Goal: Submit feedback/report problem: Submit feedback/report problem

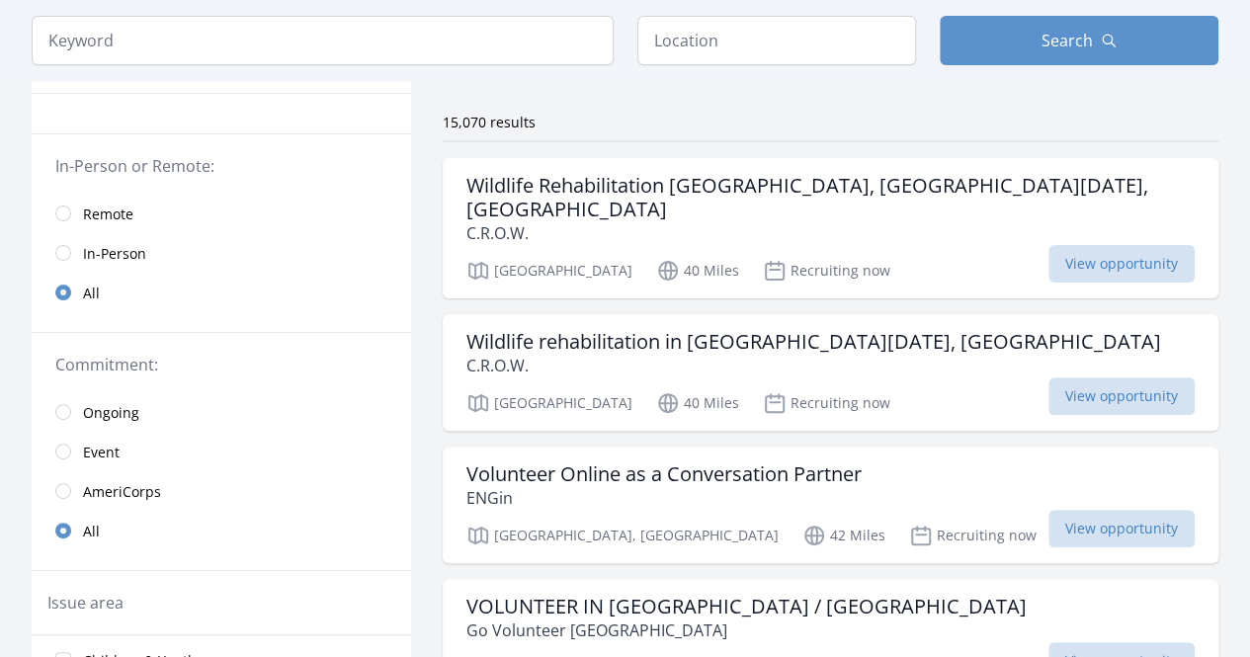
scroll to position [110, 0]
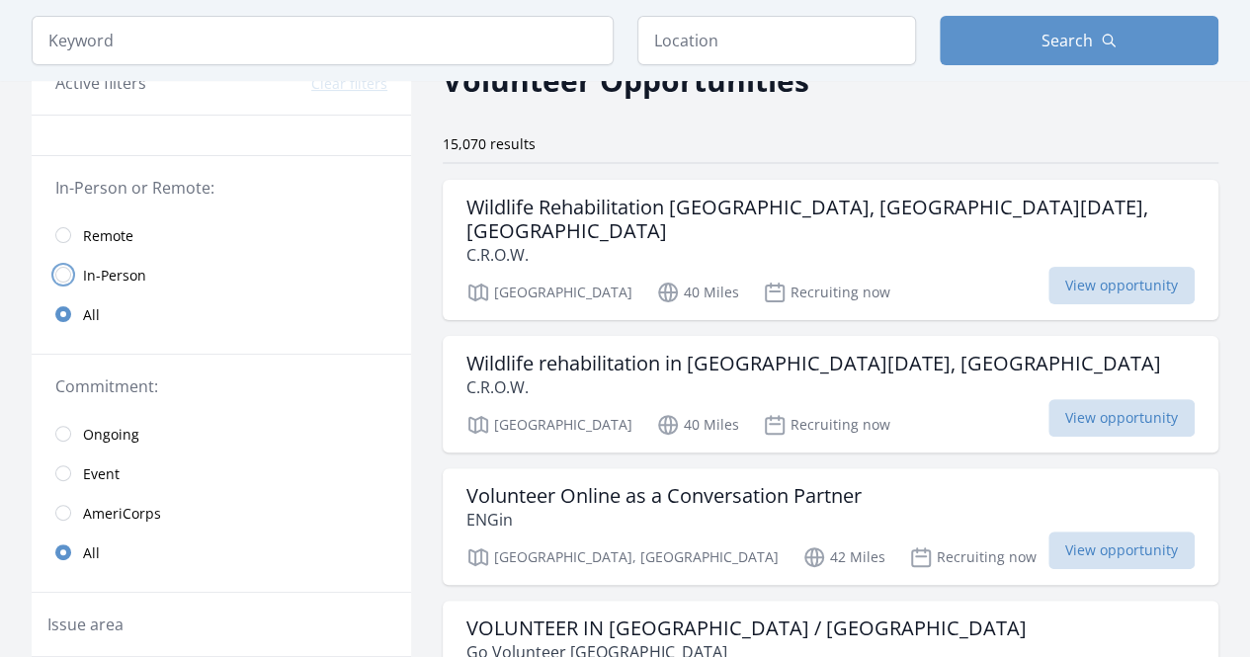
click at [65, 274] on input "radio" at bounding box center [63, 275] width 16 height 16
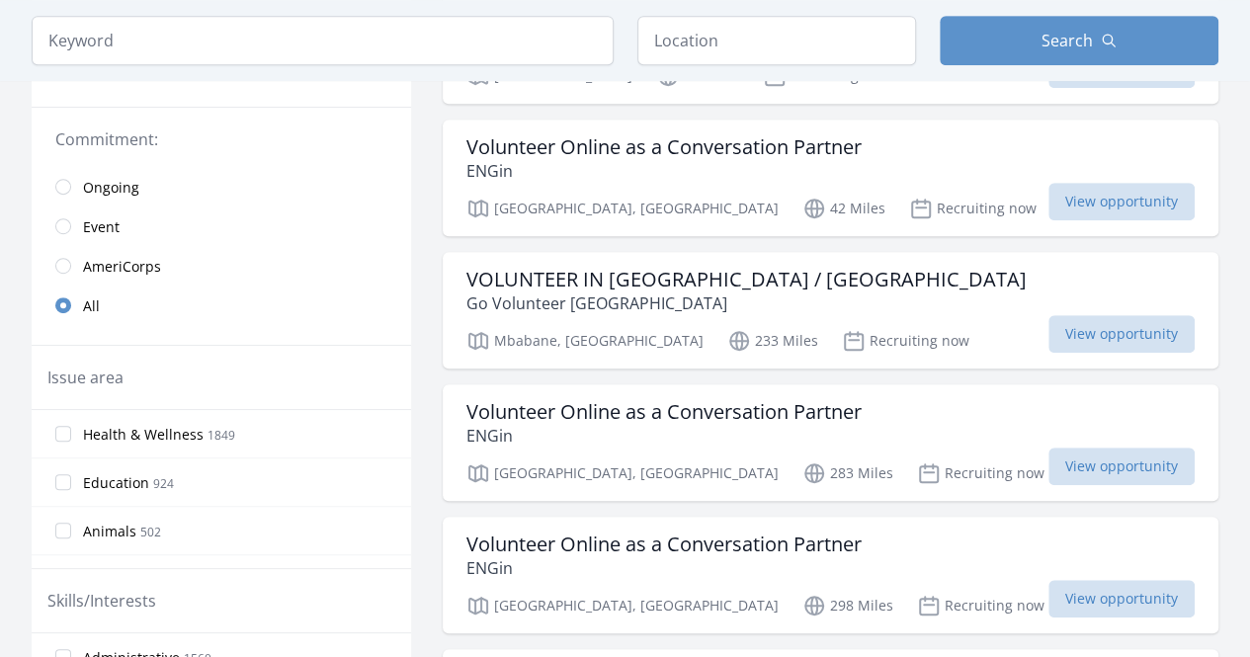
scroll to position [460, 0]
click at [61, 436] on input "Health & Wellness 1849" at bounding box center [63, 433] width 16 height 16
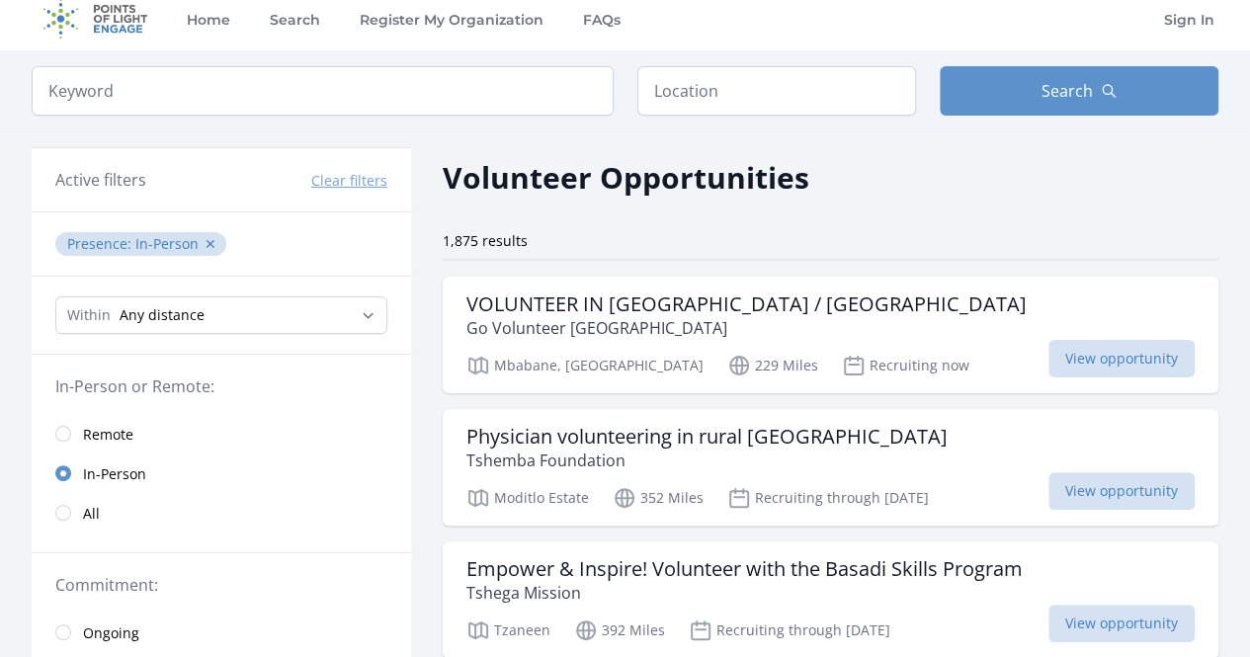
scroll to position [0, 0]
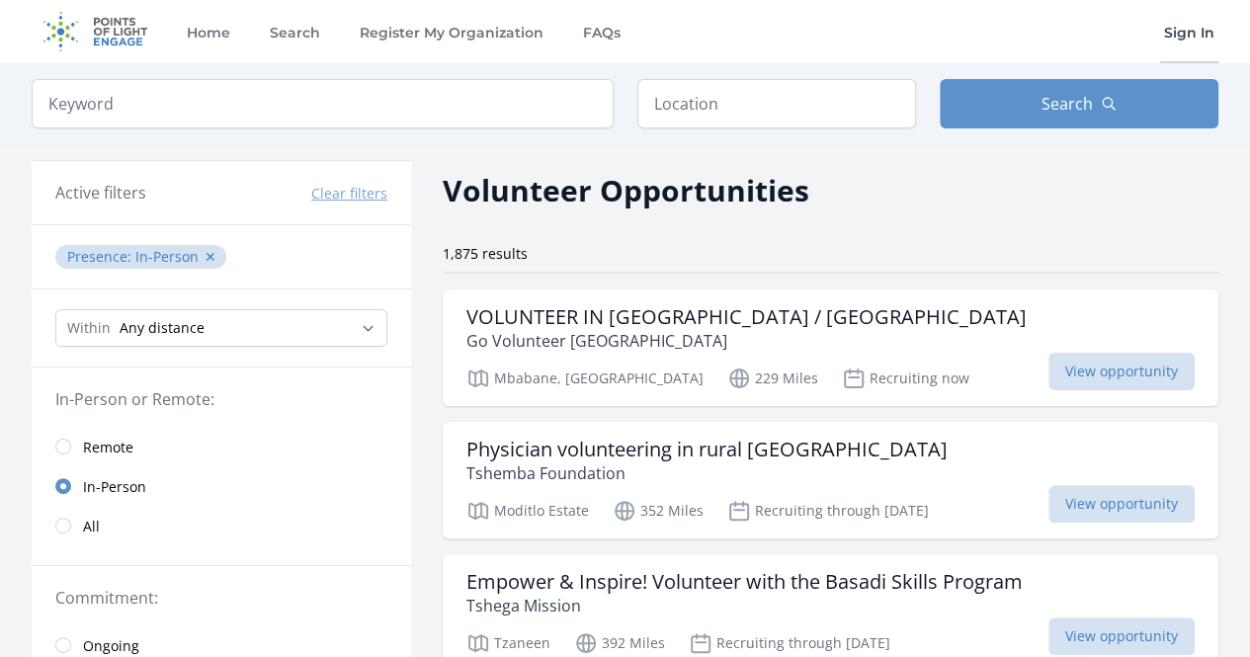
click at [1199, 36] on link "Sign In" at bounding box center [1189, 31] width 58 height 63
click at [466, 25] on link "Register My Organization" at bounding box center [452, 31] width 192 height 63
click at [468, 32] on link "Register My Organization" at bounding box center [452, 31] width 192 height 63
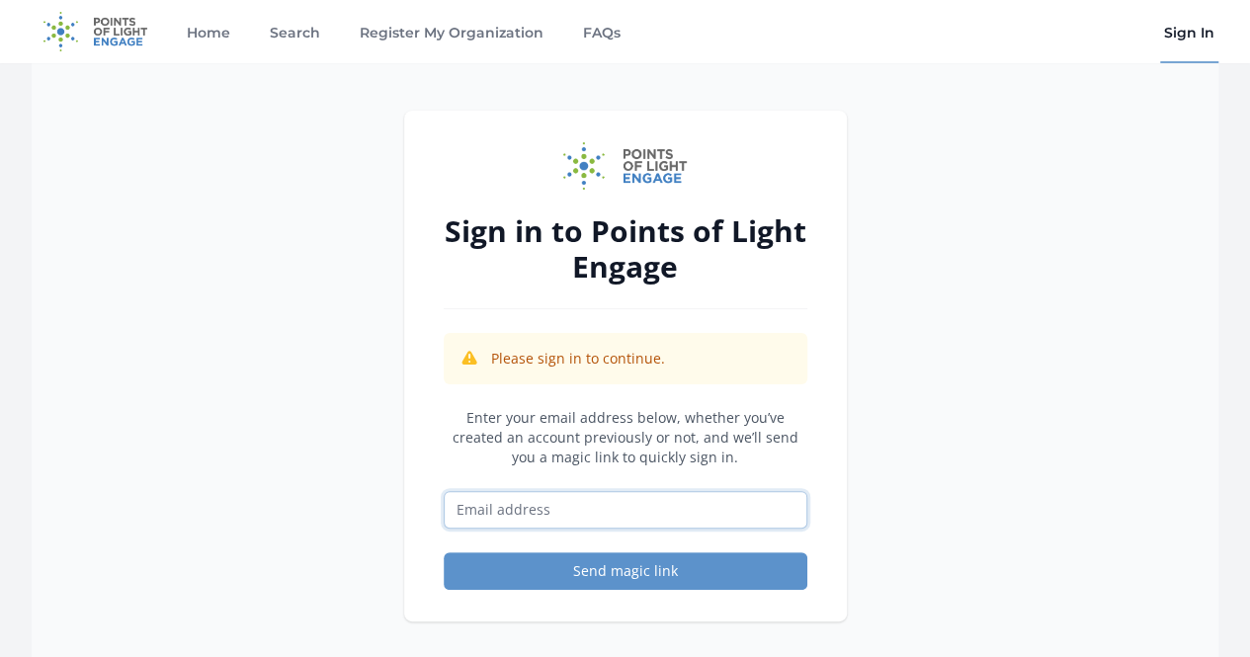
drag, startPoint x: 0, startPoint y: 0, endPoint x: 502, endPoint y: 513, distance: 717.8
click at [502, 513] on input "Email address" at bounding box center [626, 510] width 364 height 38
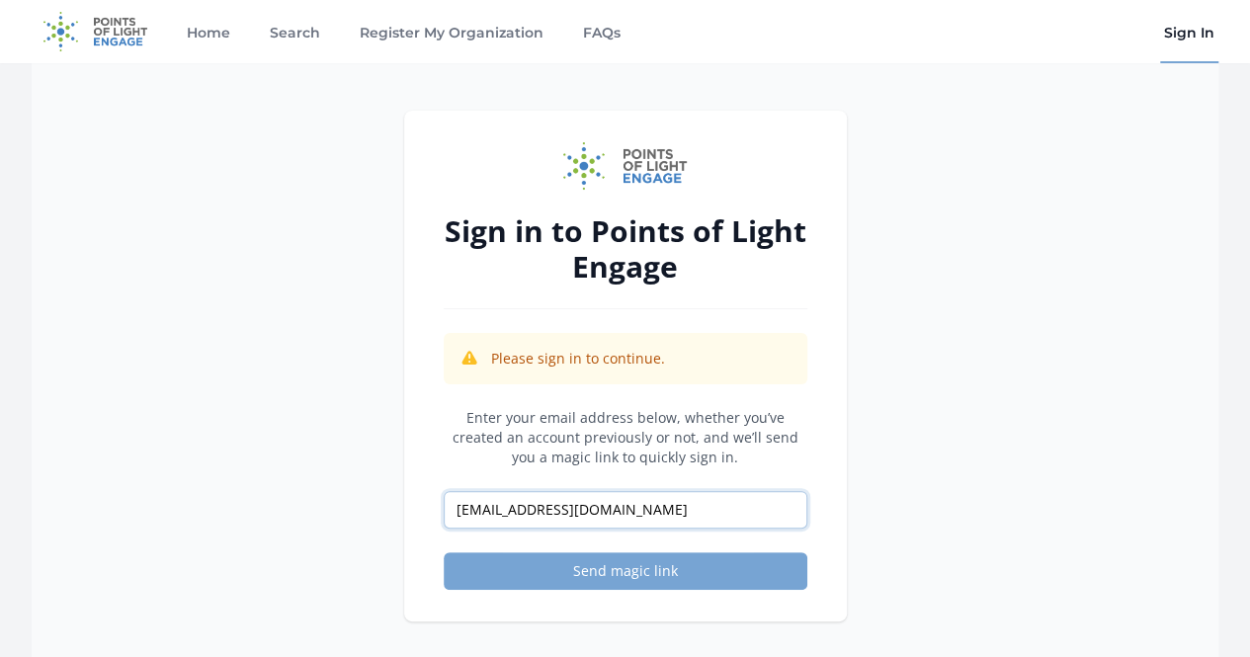
type input "diversicodeteam@gmail.com"
click at [597, 574] on button "Send magic link" at bounding box center [626, 571] width 364 height 38
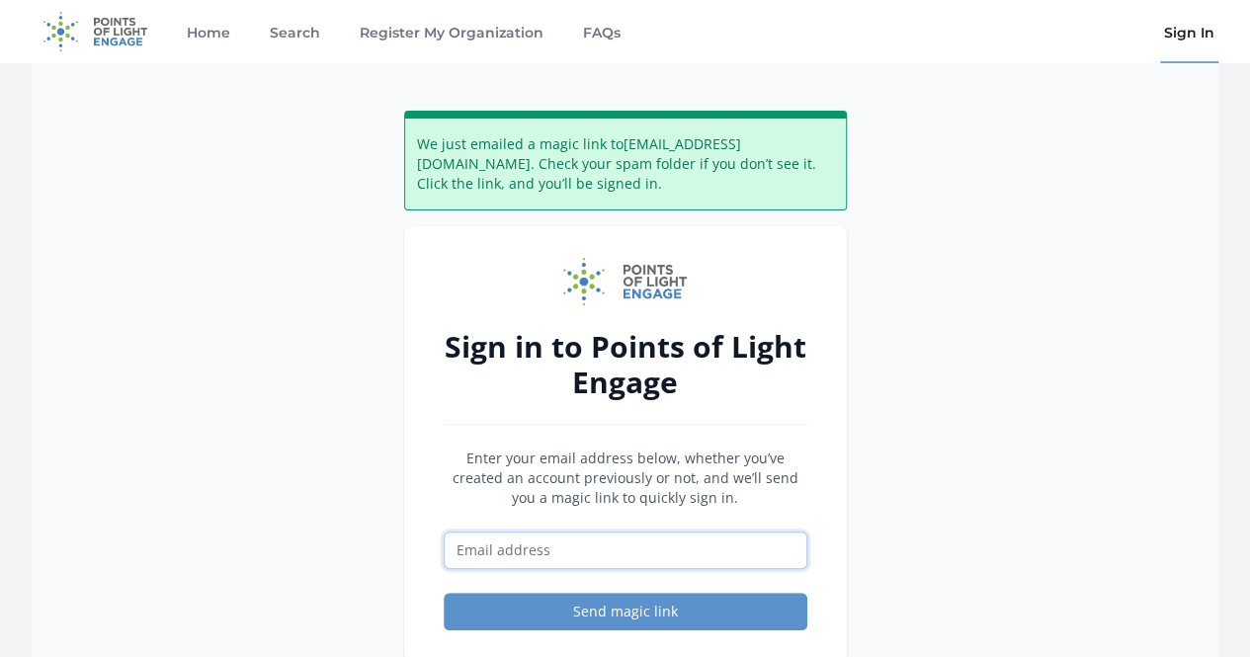
click at [503, 549] on input "Email address" at bounding box center [626, 551] width 364 height 38
type input "diversicodeteam@gmail.com"
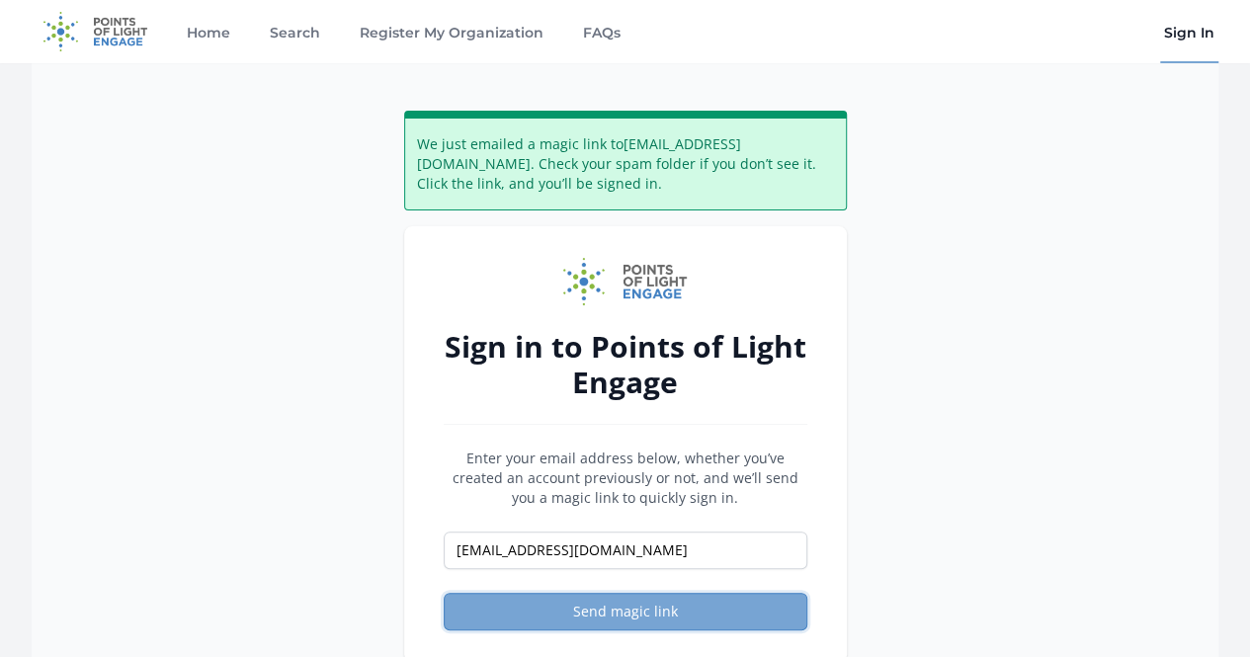
click at [597, 604] on button "Send magic link" at bounding box center [626, 612] width 364 height 38
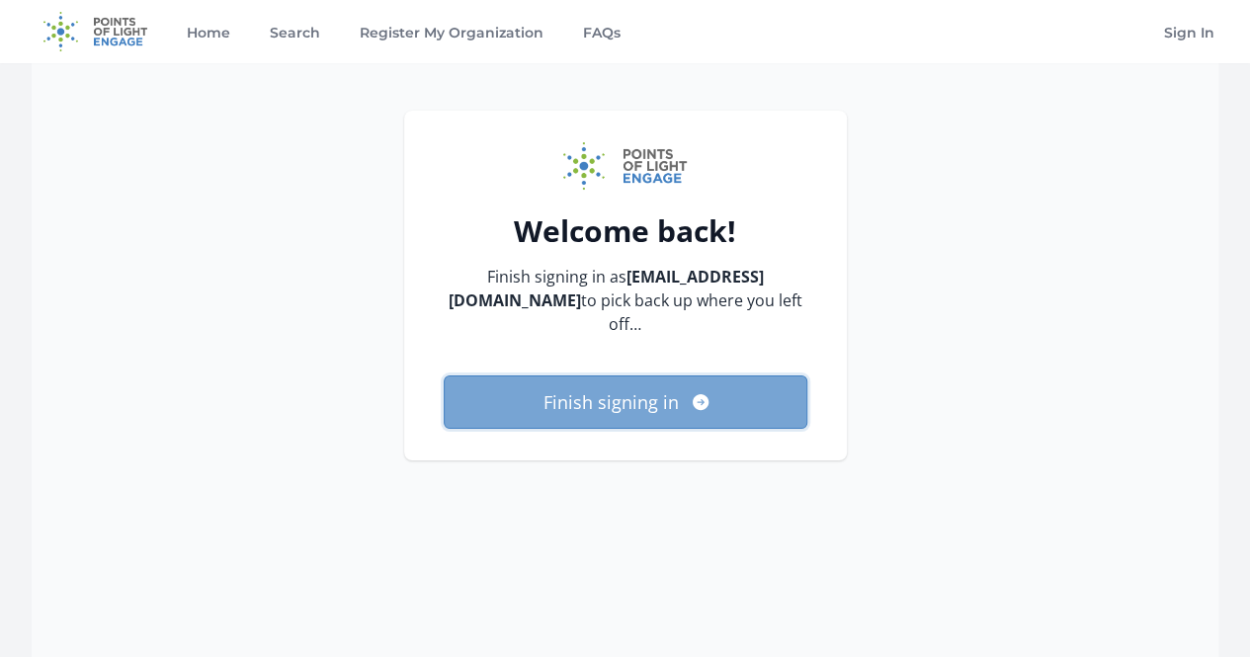
click at [737, 411] on button "Finish signing in" at bounding box center [626, 402] width 364 height 53
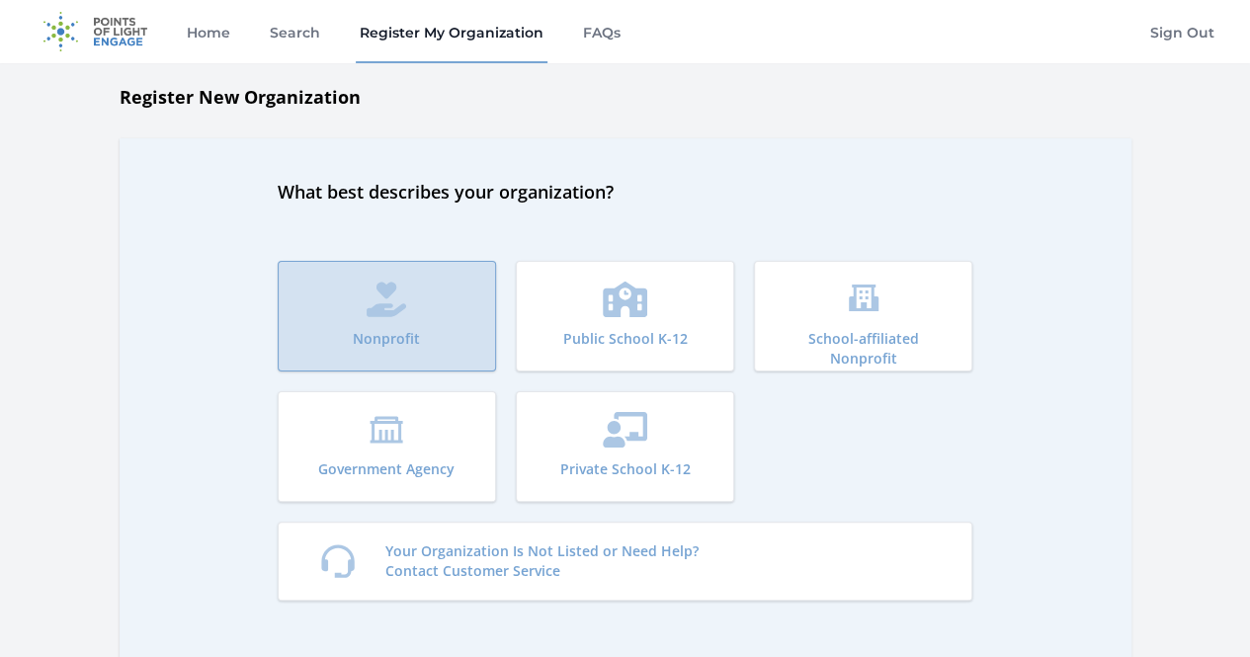
click at [453, 331] on button "Nonprofit" at bounding box center [387, 316] width 218 height 111
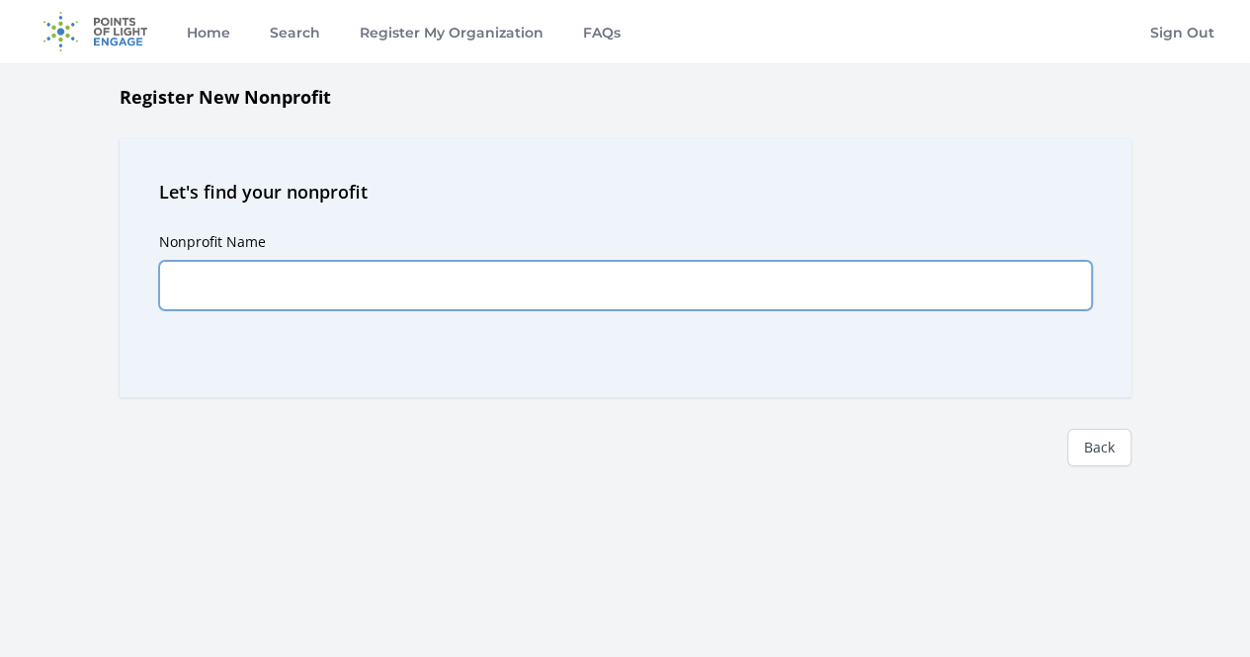
click at [383, 294] on input "Nonprofit Name" at bounding box center [625, 285] width 933 height 49
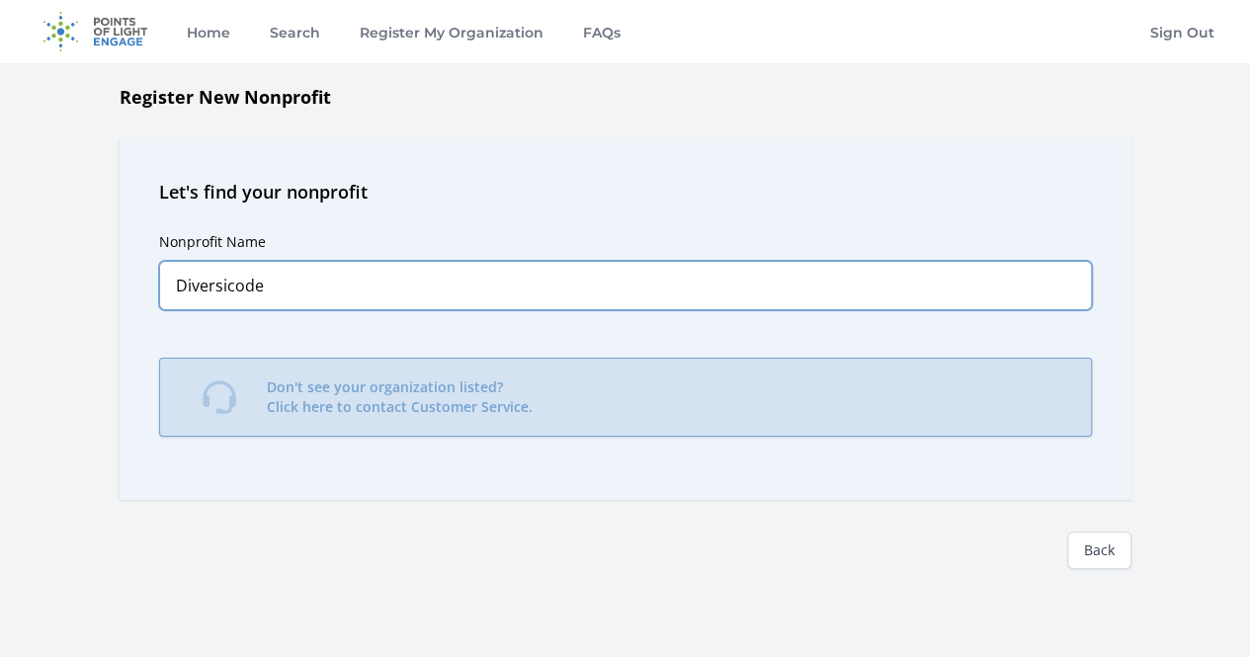
type input "Diversicode"
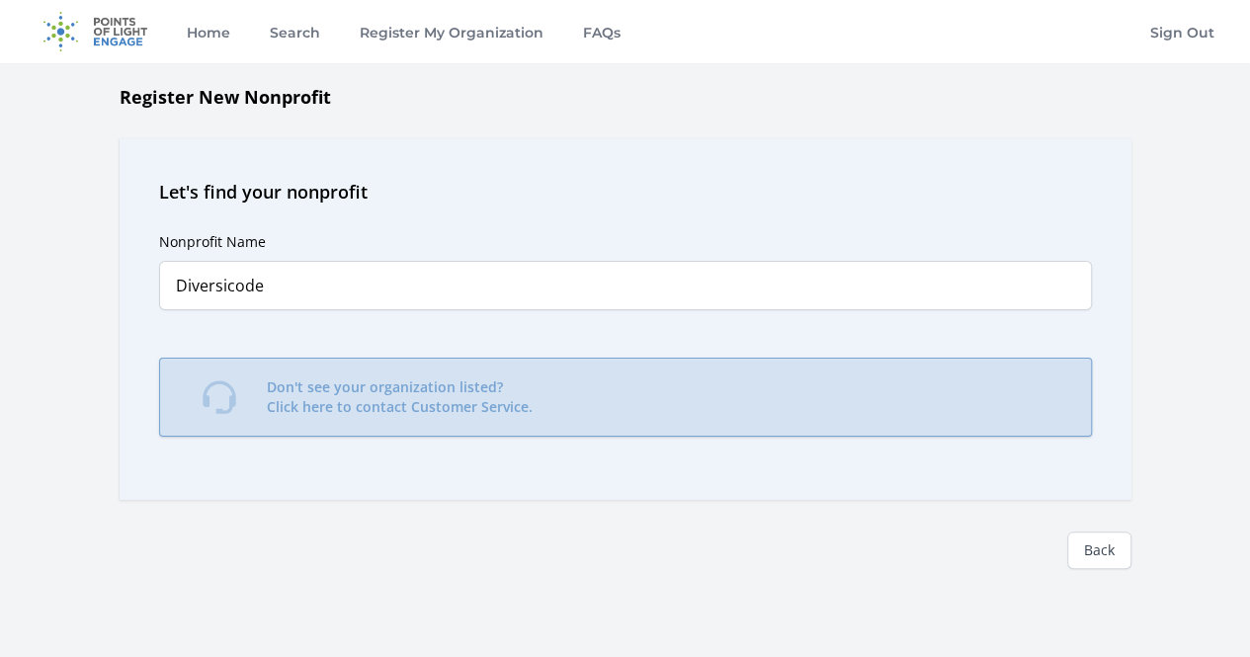
click at [382, 384] on p "Don't see your organization listed? Click here to contact Customer Service." at bounding box center [400, 398] width 266 height 40
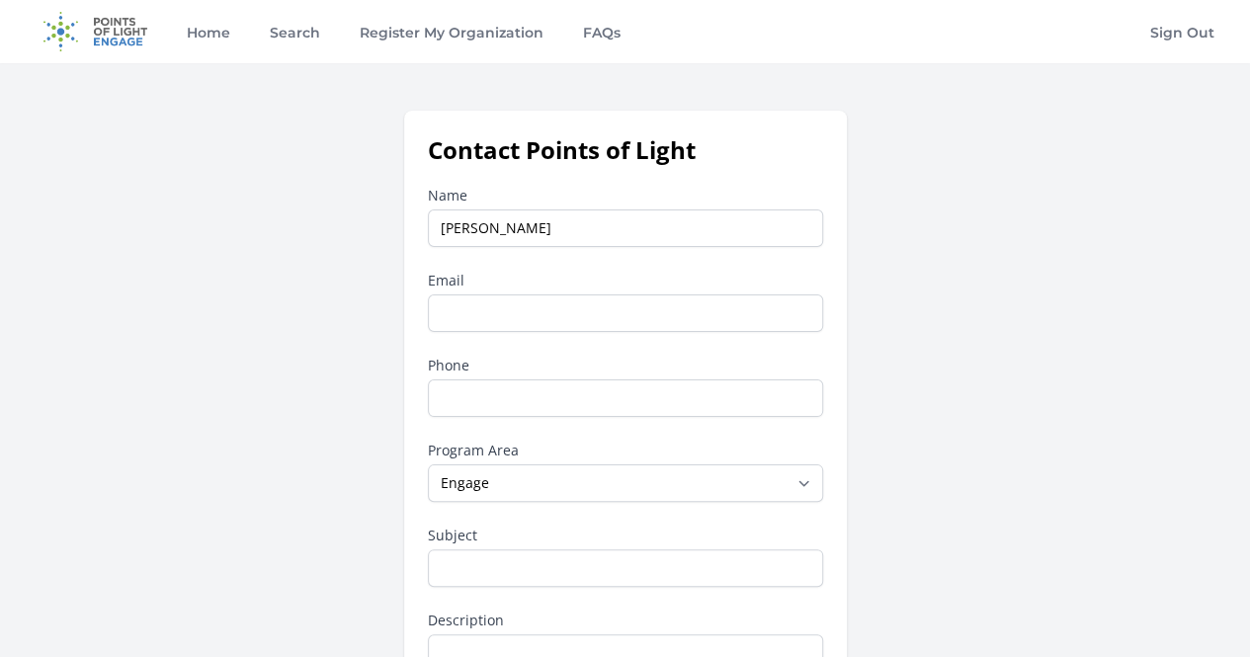
type input "Evan"
click at [627, 324] on input "Email" at bounding box center [625, 314] width 395 height 38
type input "diversicodeteam@gmail.com"
click at [558, 392] on input "Phone" at bounding box center [625, 399] width 395 height 38
type input "+27 73 578 0733"
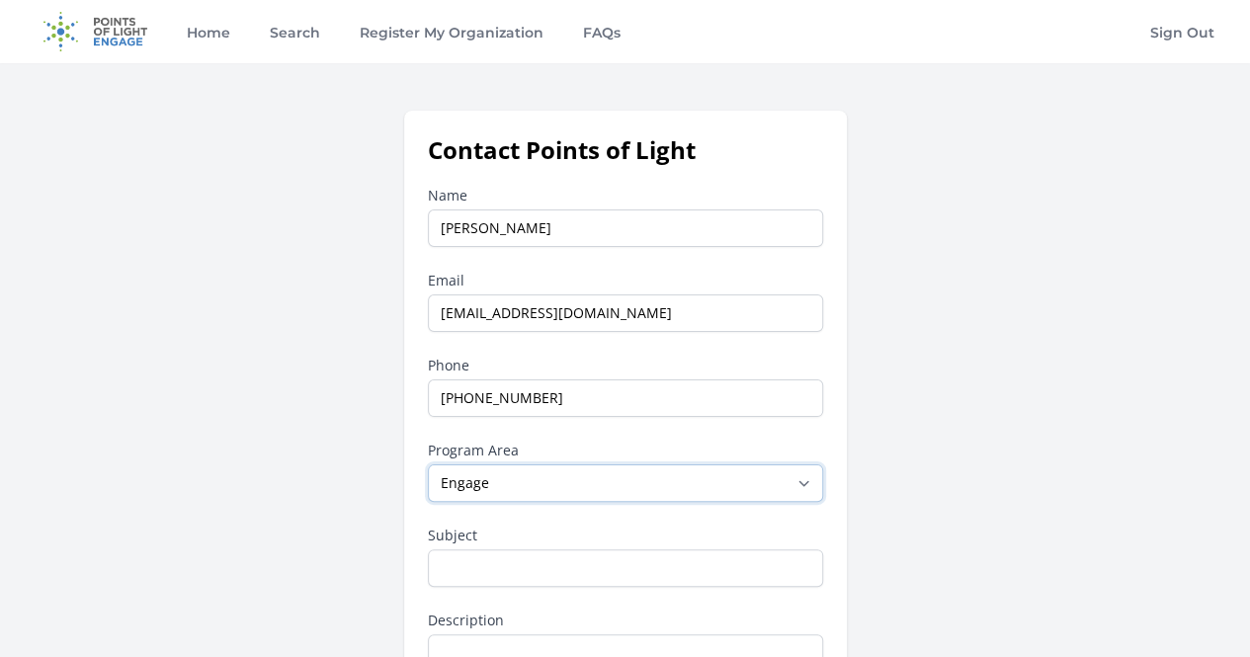
click at [528, 485] on select "--None-- Daily Point of Light Award Disney Family Volunteer Rewards Global Netw…" at bounding box center [625, 484] width 395 height 38
click at [541, 520] on div "Name Evan Email diversicodeteam@gmail.com Phone +27 73 578 0733 Program Area --…" at bounding box center [625, 542] width 395 height 712
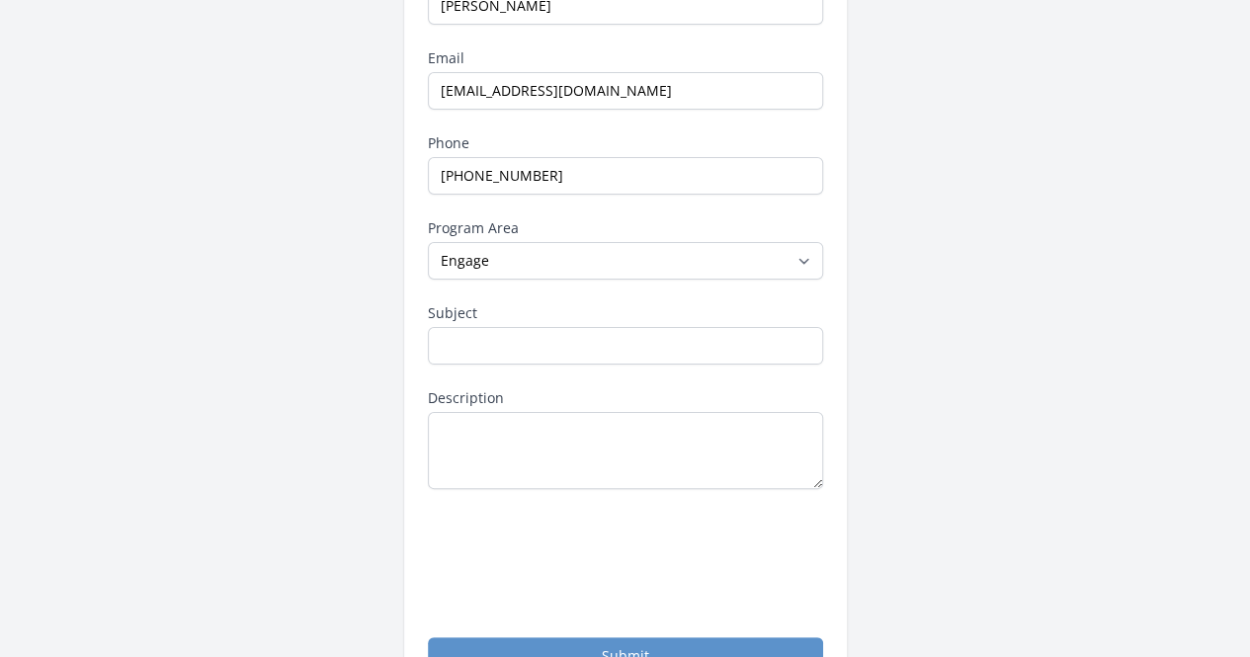
scroll to position [228, 0]
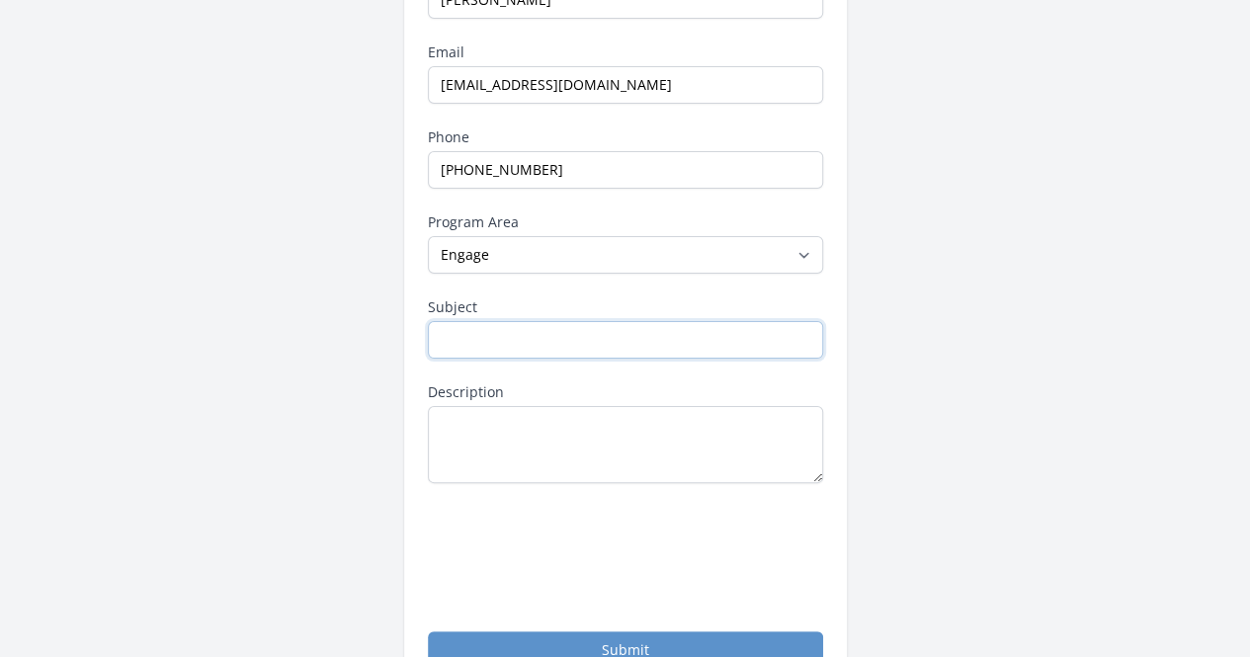
click at [512, 341] on input "Subject" at bounding box center [625, 340] width 395 height 38
click at [536, 80] on input "diversicodeteam@gmail.com" at bounding box center [625, 85] width 395 height 38
type input "diversicodeteam@gmail.com"
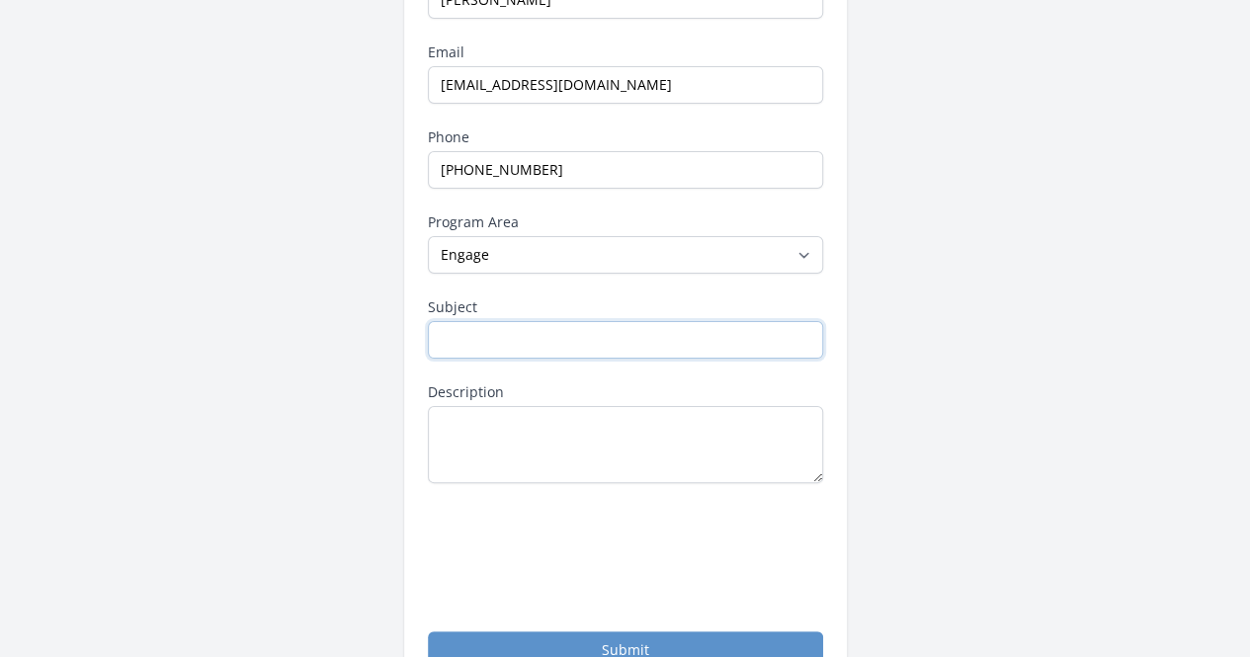
click at [501, 333] on input "Subject" at bounding box center [625, 340] width 395 height 38
type input "My NGO is not registered"
click at [526, 427] on textarea "Description" at bounding box center [625, 444] width 395 height 77
type textarea "M"
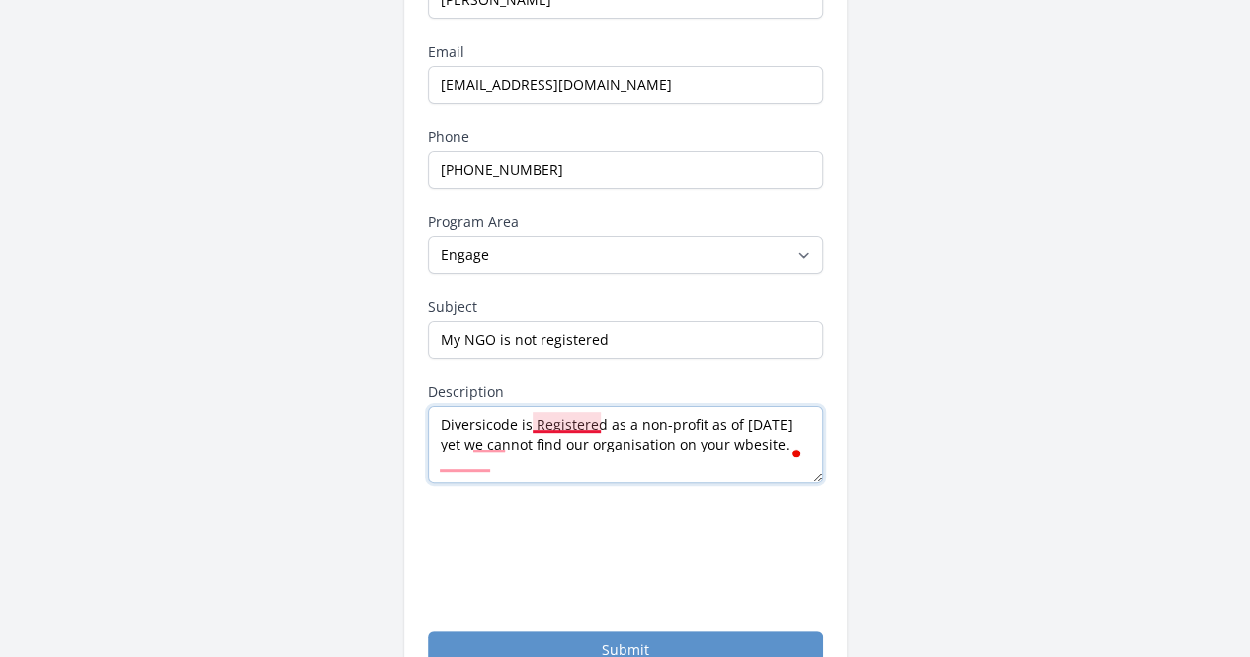
click at [546, 425] on textarea "Diversicode is Registered as a non-profit as of August 11th 2025 yet we cannot …" at bounding box center [625, 444] width 395 height 77
click at [467, 467] on textarea "Diversicode is registered as a non-profit as of August 11th 2025 yet we cannot …" at bounding box center [625, 444] width 395 height 77
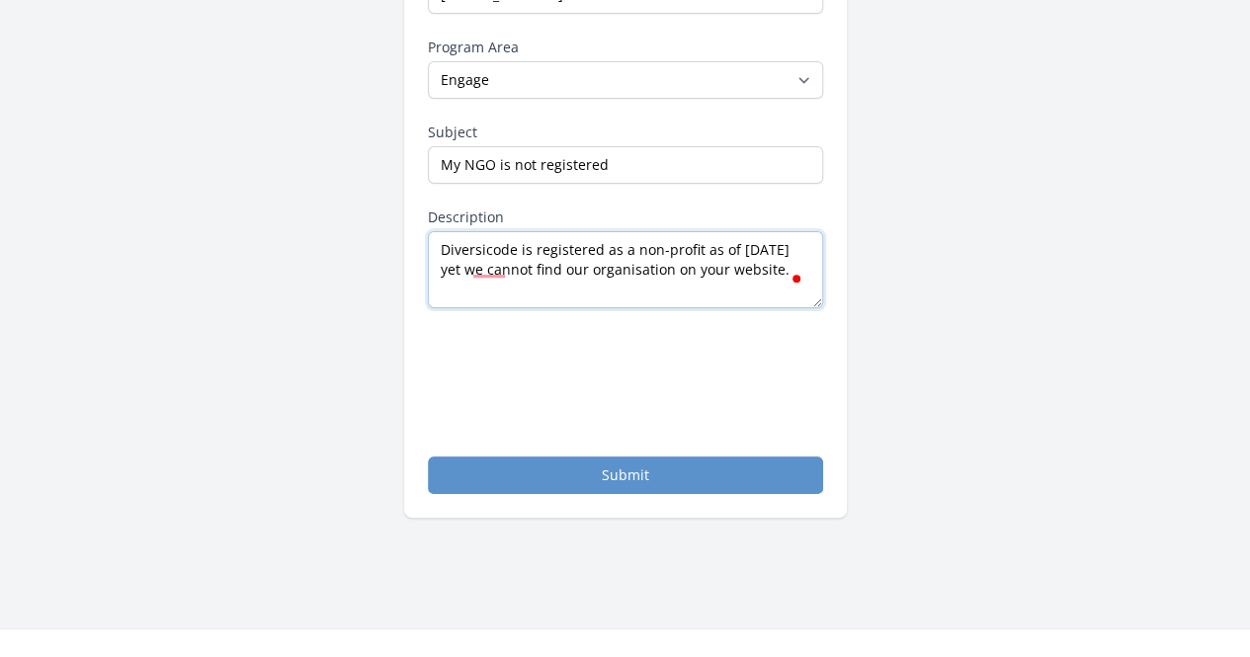
scroll to position [410, 0]
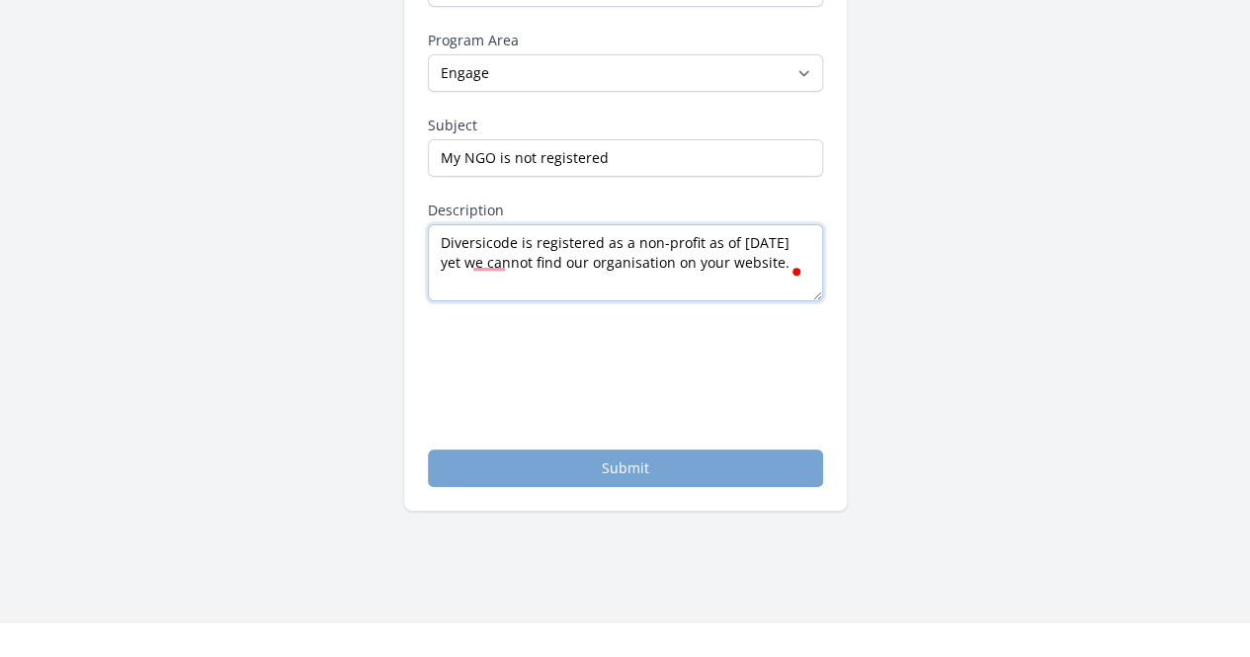
type textarea "Diversicode is registered as a non-profit as of August 11th 2025 yet we cannot …"
click at [571, 471] on button "Submit" at bounding box center [625, 469] width 395 height 38
